Goal: Task Accomplishment & Management: Complete application form

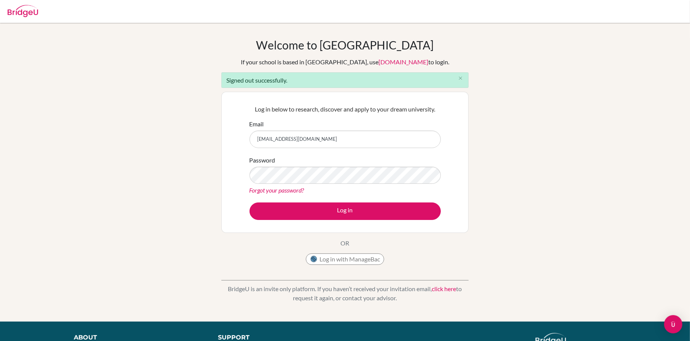
drag, startPoint x: 0, startPoint y: 0, endPoint x: 325, endPoint y: 140, distance: 354.0
click at [325, 140] on input "bddubai@gmail.com" at bounding box center [345, 140] width 191 height 18
type input "dturner@dwight.ae"
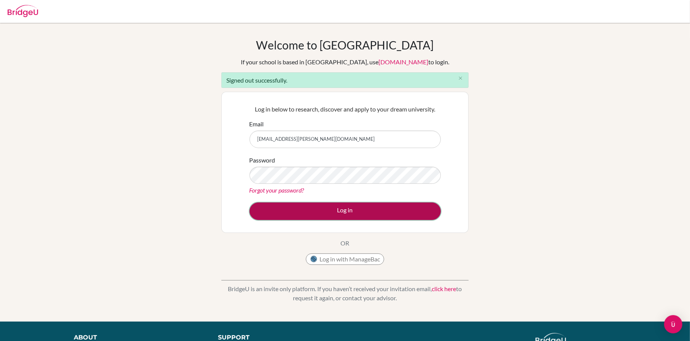
click at [339, 210] on button "Log in" at bounding box center [345, 211] width 191 height 18
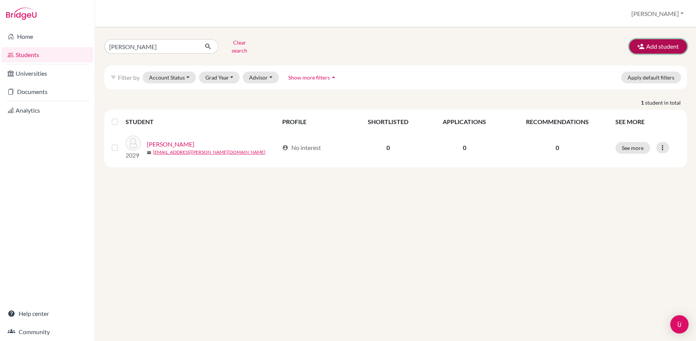
click at [646, 43] on button "Add student" at bounding box center [658, 46] width 58 height 14
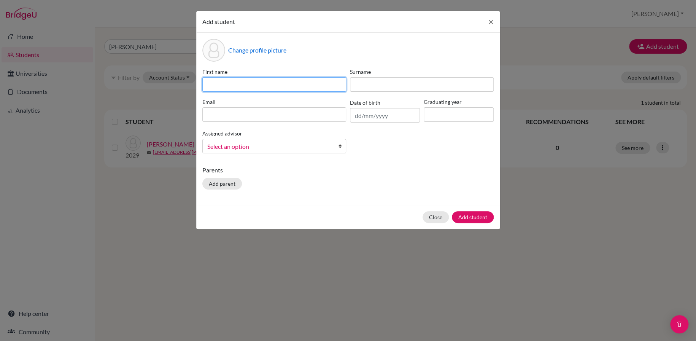
click at [312, 86] on input at bounding box center [274, 84] width 144 height 14
type input "a"
type input "Ayla"
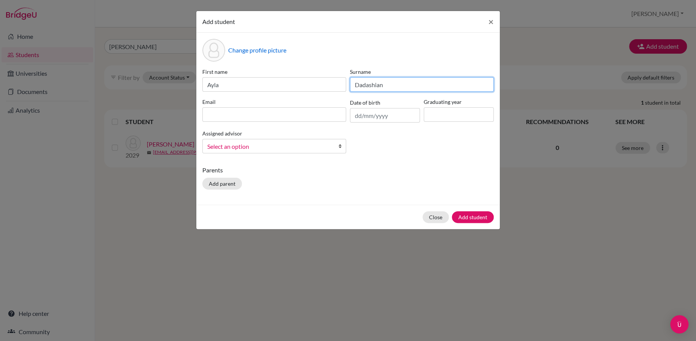
type input "Dadashian"
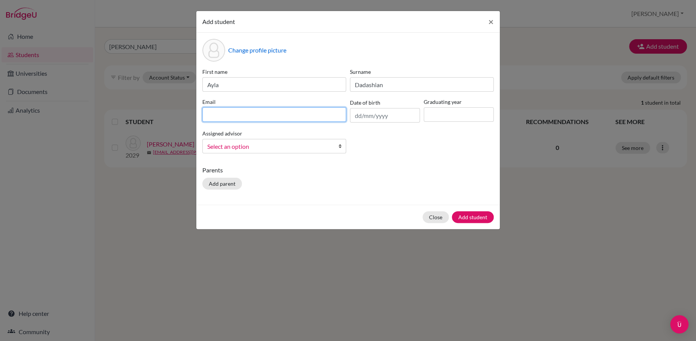
paste input "ds003491@dwight.ae"
type input "ds003491@dwight.ae"
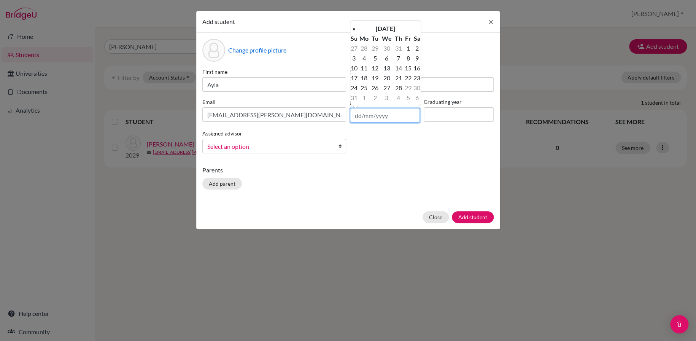
click at [353, 115] on input "text" at bounding box center [385, 115] width 70 height 14
type input "04/12/2010"
click at [433, 115] on input at bounding box center [459, 114] width 70 height 14
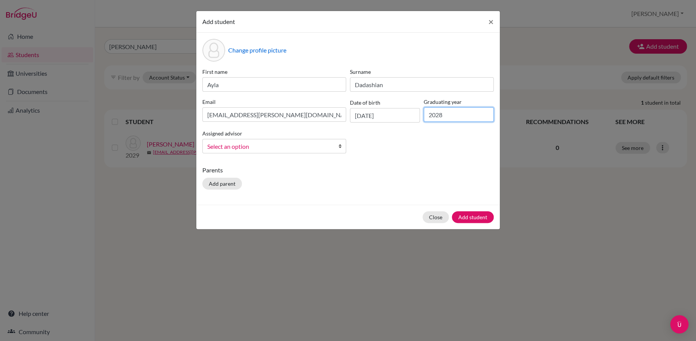
type input "2028"
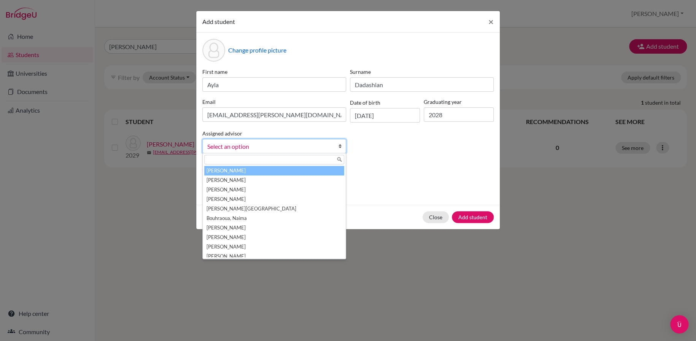
click at [306, 147] on span "Select an option" at bounding box center [269, 147] width 124 height 10
click at [254, 161] on input "text" at bounding box center [274, 160] width 140 height 10
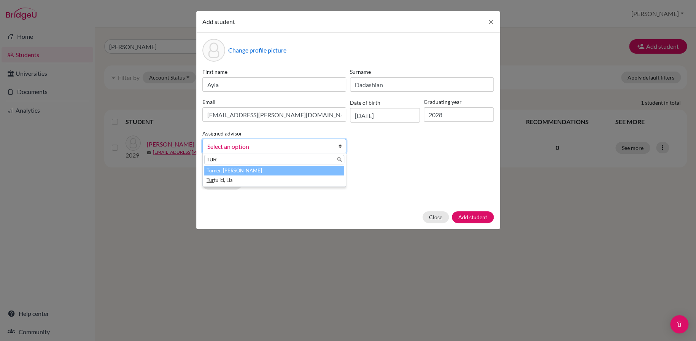
type input "TUR"
click at [232, 169] on li "Tur ner, David" at bounding box center [274, 171] width 140 height 10
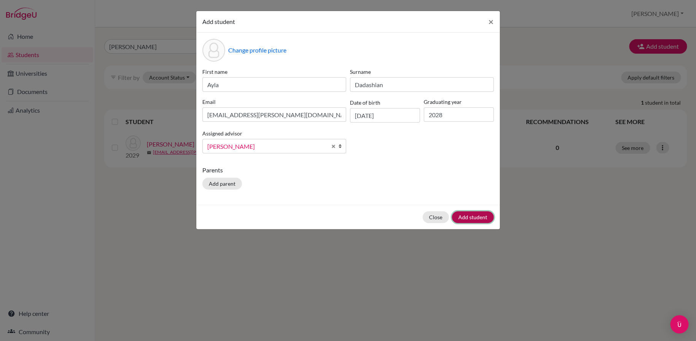
click at [476, 217] on button "Add student" at bounding box center [473, 217] width 42 height 12
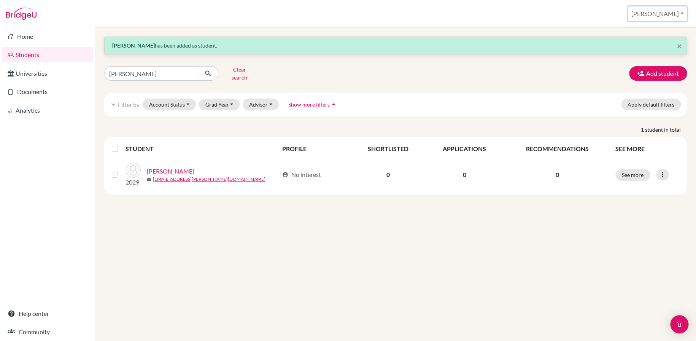
click at [673, 14] on button "David" at bounding box center [657, 13] width 59 height 14
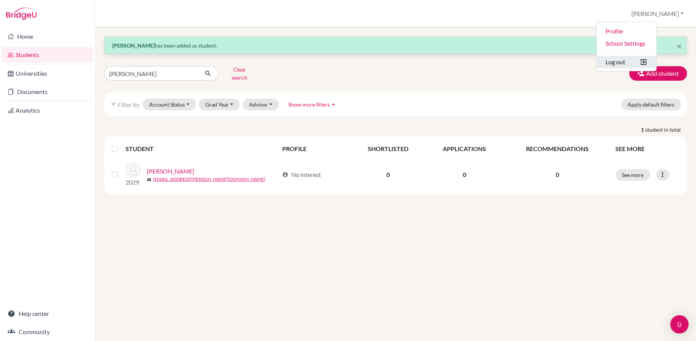
click at [655, 62] on button "Log out" at bounding box center [627, 62] width 60 height 12
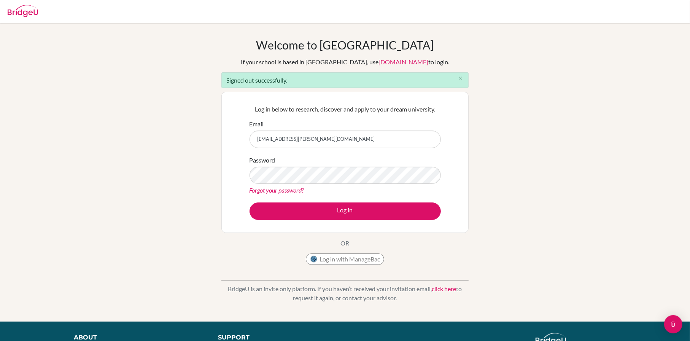
click at [333, 138] on input "[EMAIL_ADDRESS][PERSON_NAME][DOMAIN_NAME]" at bounding box center [345, 140] width 191 height 18
type input "[EMAIL_ADDRESS][DOMAIN_NAME]"
click at [328, 196] on form "Email [EMAIL_ADDRESS][DOMAIN_NAME] Password Forgot your password? Log in" at bounding box center [345, 169] width 191 height 101
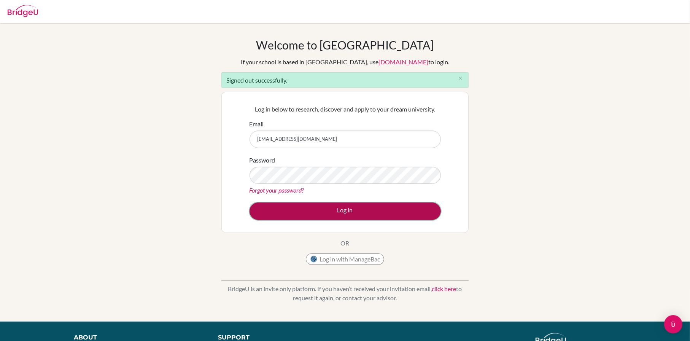
click at [339, 217] on button "Log in" at bounding box center [345, 211] width 191 height 18
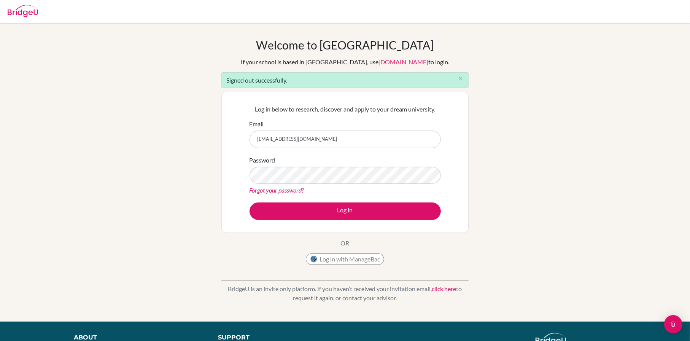
click at [414, 139] on input "bddubai@gmail.com" at bounding box center [345, 140] width 191 height 18
type input "dturner@dwight.ae"
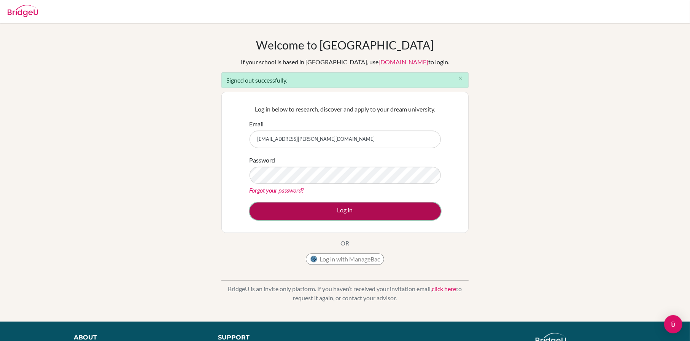
click at [345, 209] on button "Log in" at bounding box center [345, 211] width 191 height 18
